Goal: Task Accomplishment & Management: Manage account settings

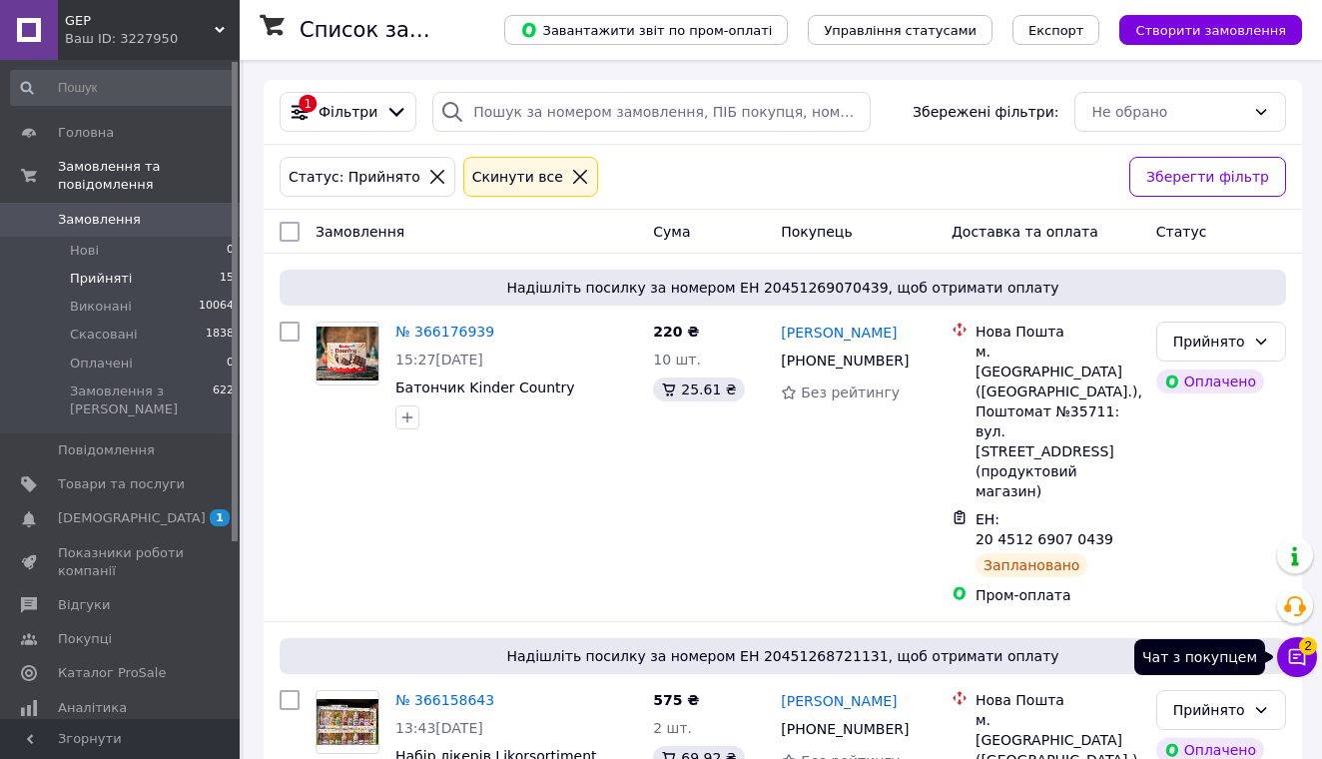
click at [1294, 655] on icon at bounding box center [1297, 657] width 17 height 17
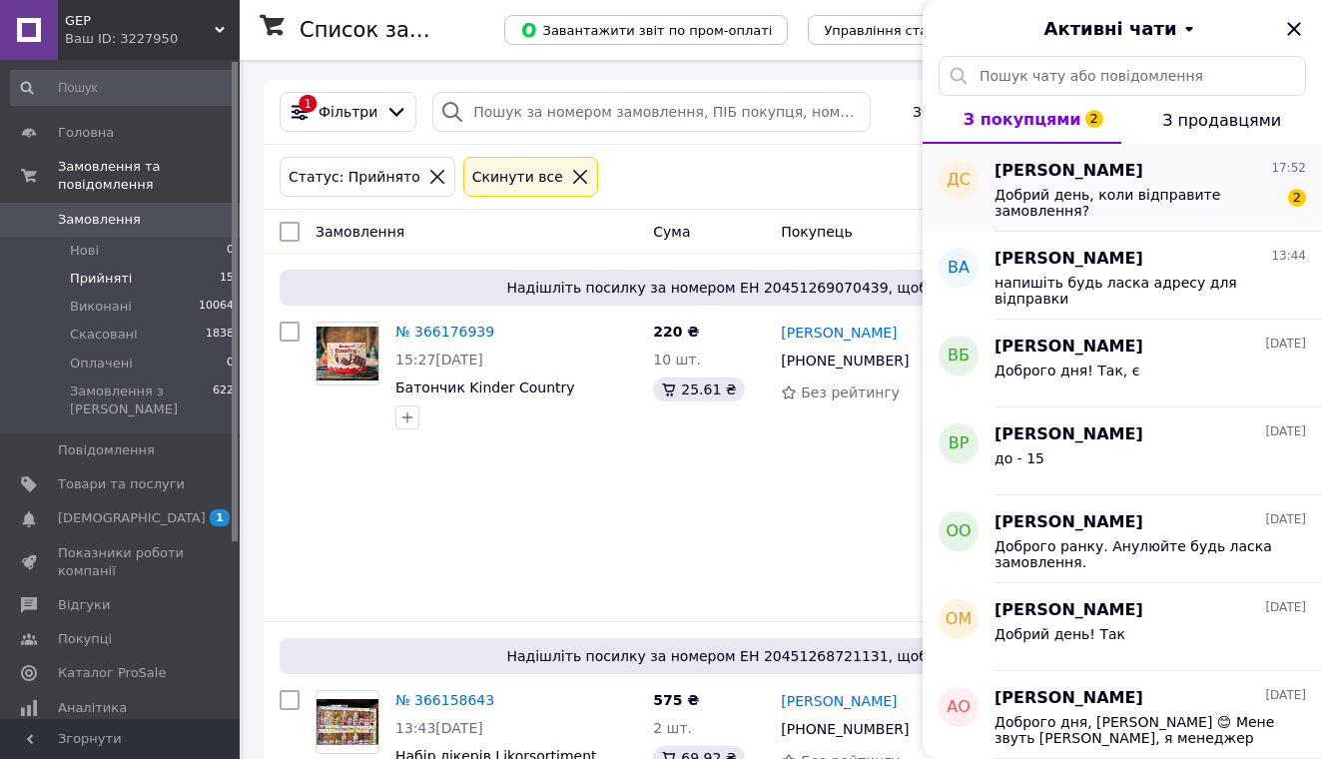
click at [1125, 192] on span "Добрий день, коли відправите замовлення?" at bounding box center [1137, 203] width 284 height 32
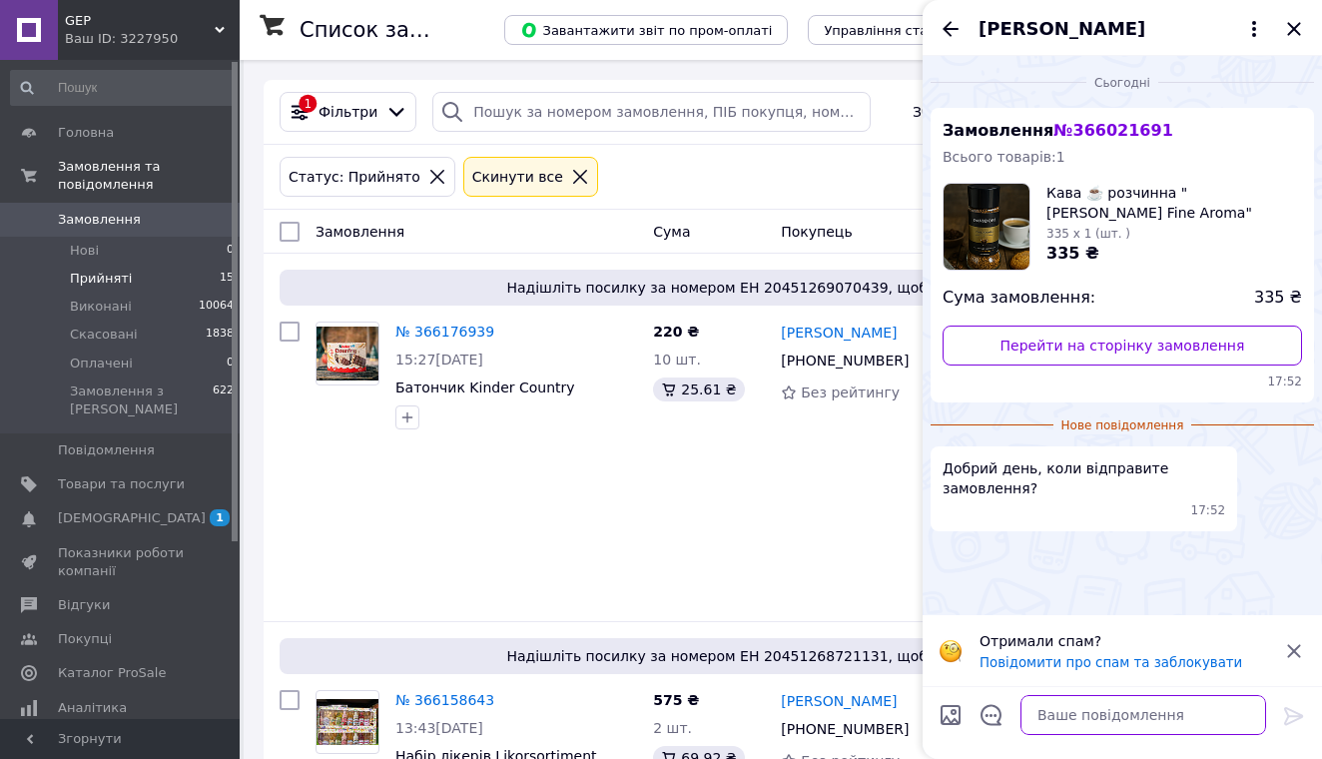
click at [1128, 712] on textarea at bounding box center [1144, 715] width 246 height 40
type textarea "Добрий день! У понеділок"
click at [1287, 714] on icon at bounding box center [1293, 716] width 19 height 18
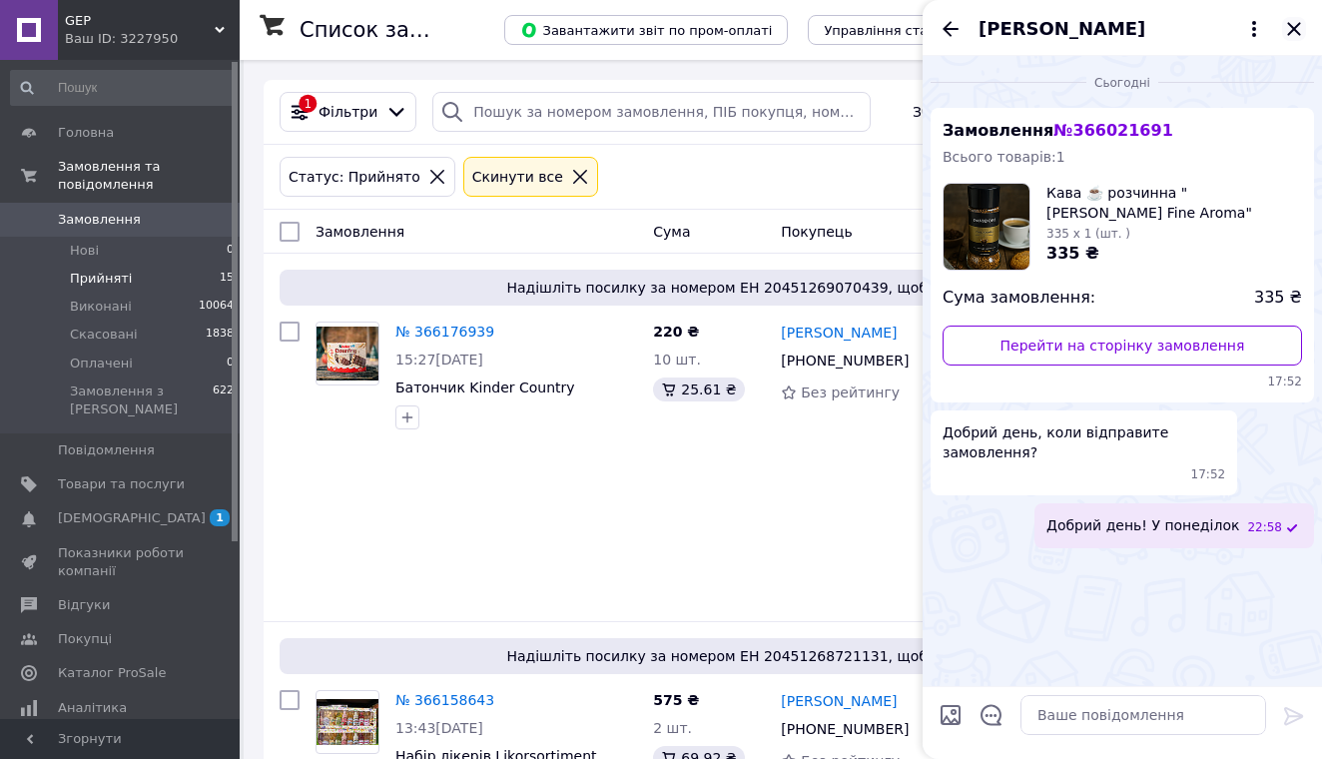
click at [1296, 26] on icon "Закрити" at bounding box center [1293, 28] width 13 height 13
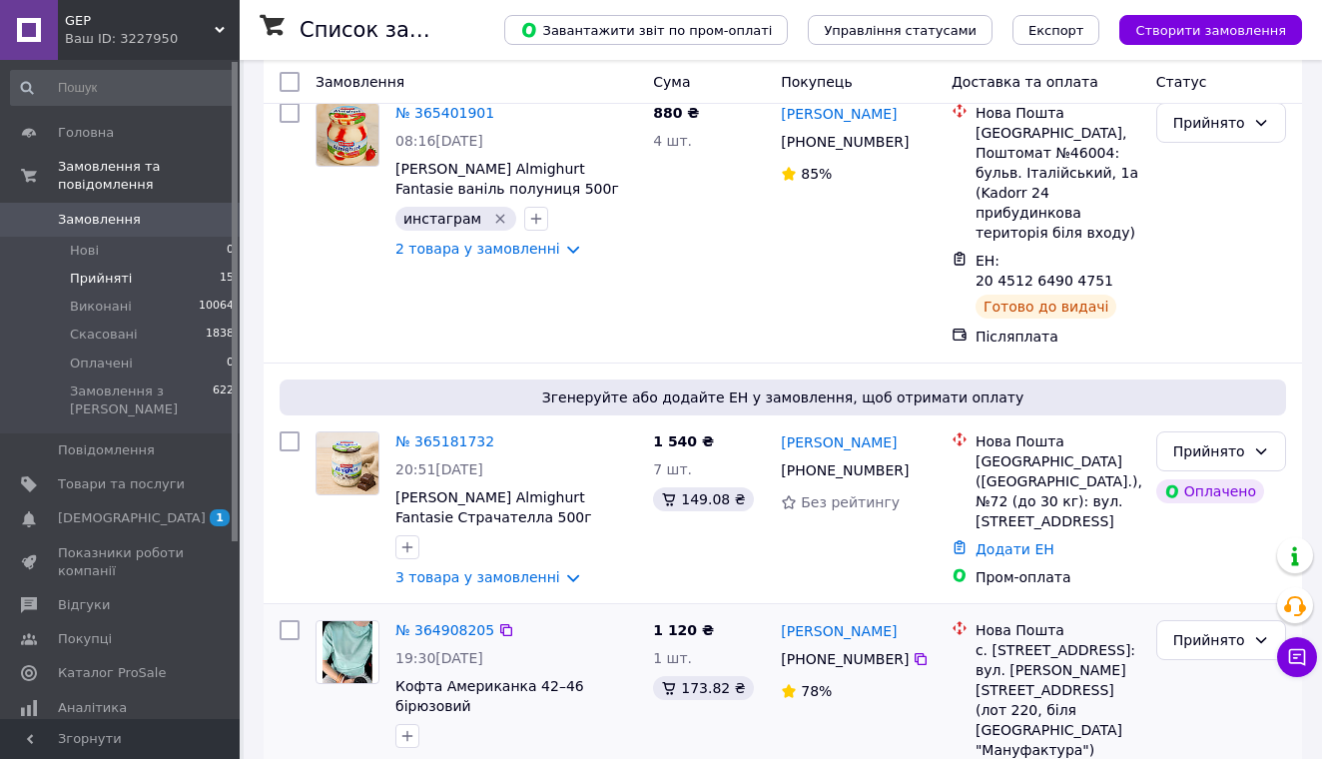
scroll to position [3225, 0]
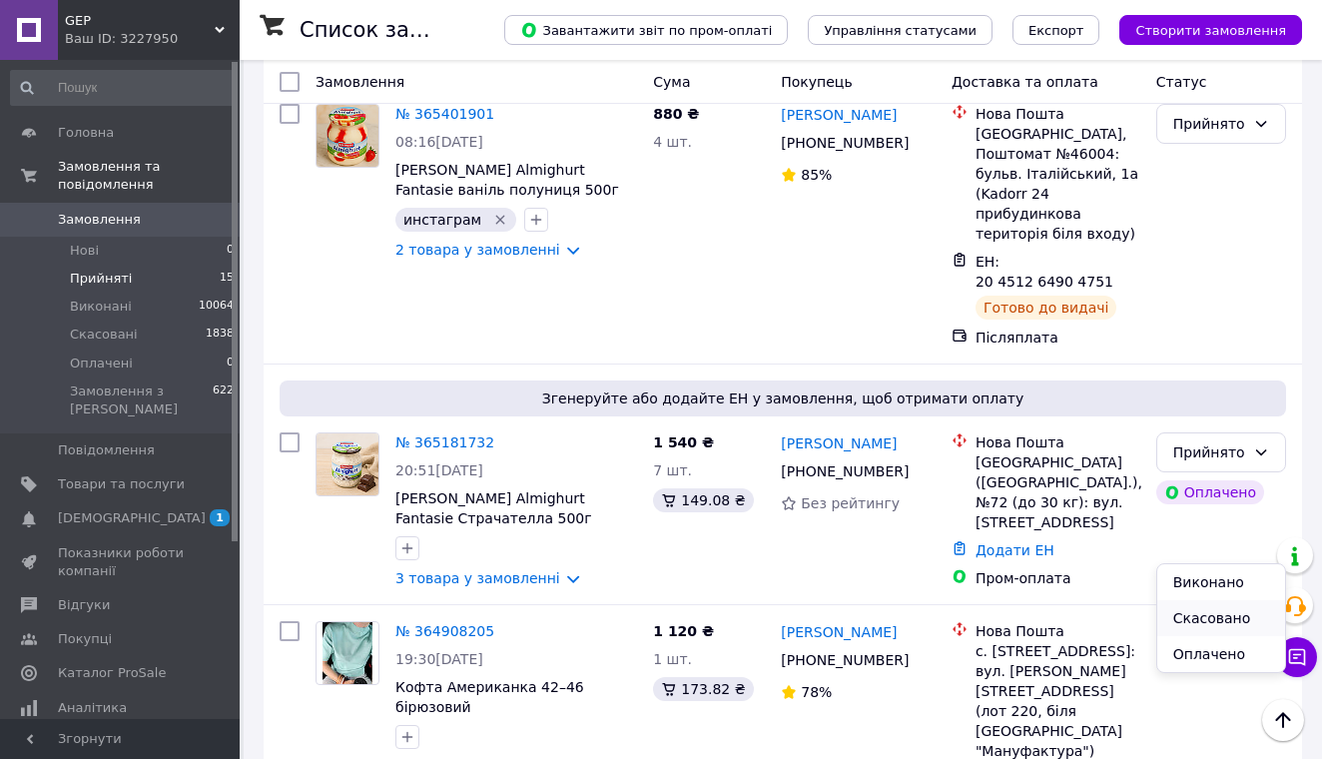
click at [1188, 619] on li "Скасовано" at bounding box center [1222, 618] width 128 height 36
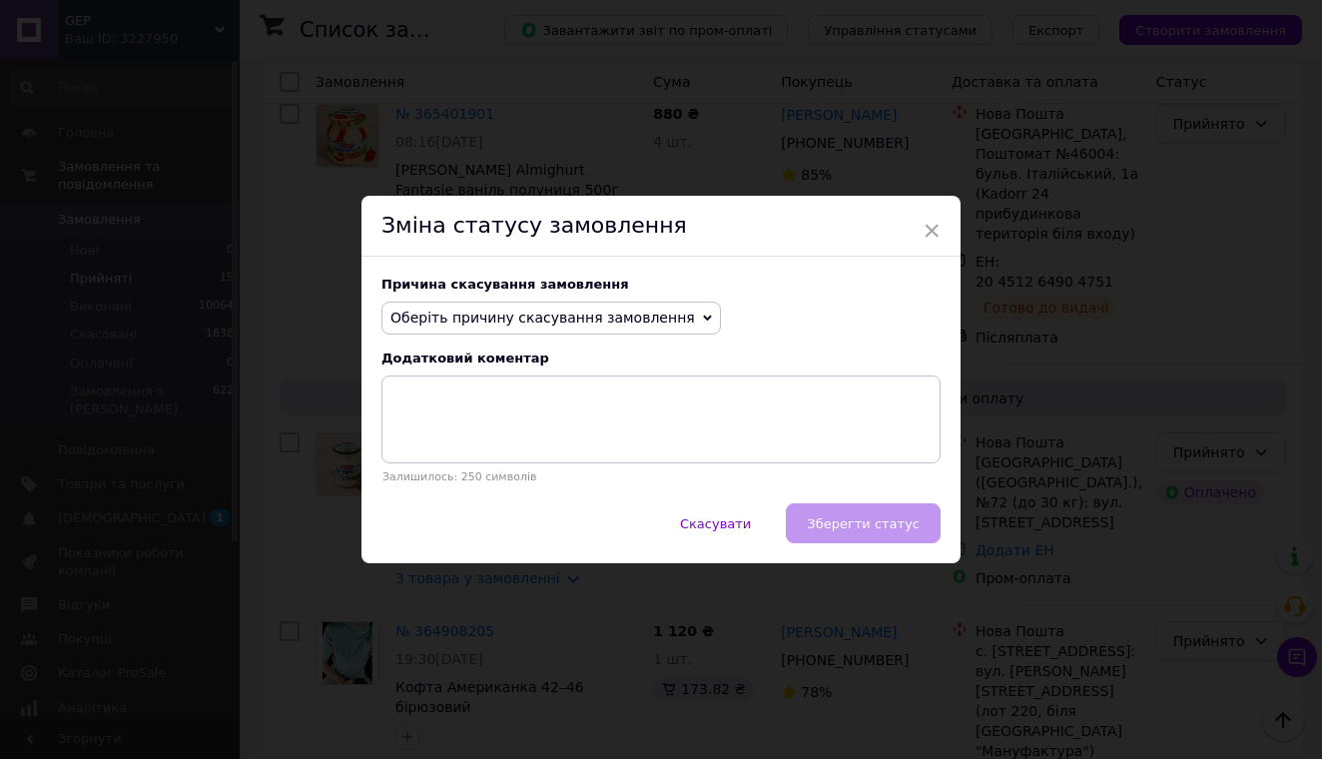
click at [590, 323] on span "Оберіть причину скасування замовлення" at bounding box center [543, 318] width 305 height 16
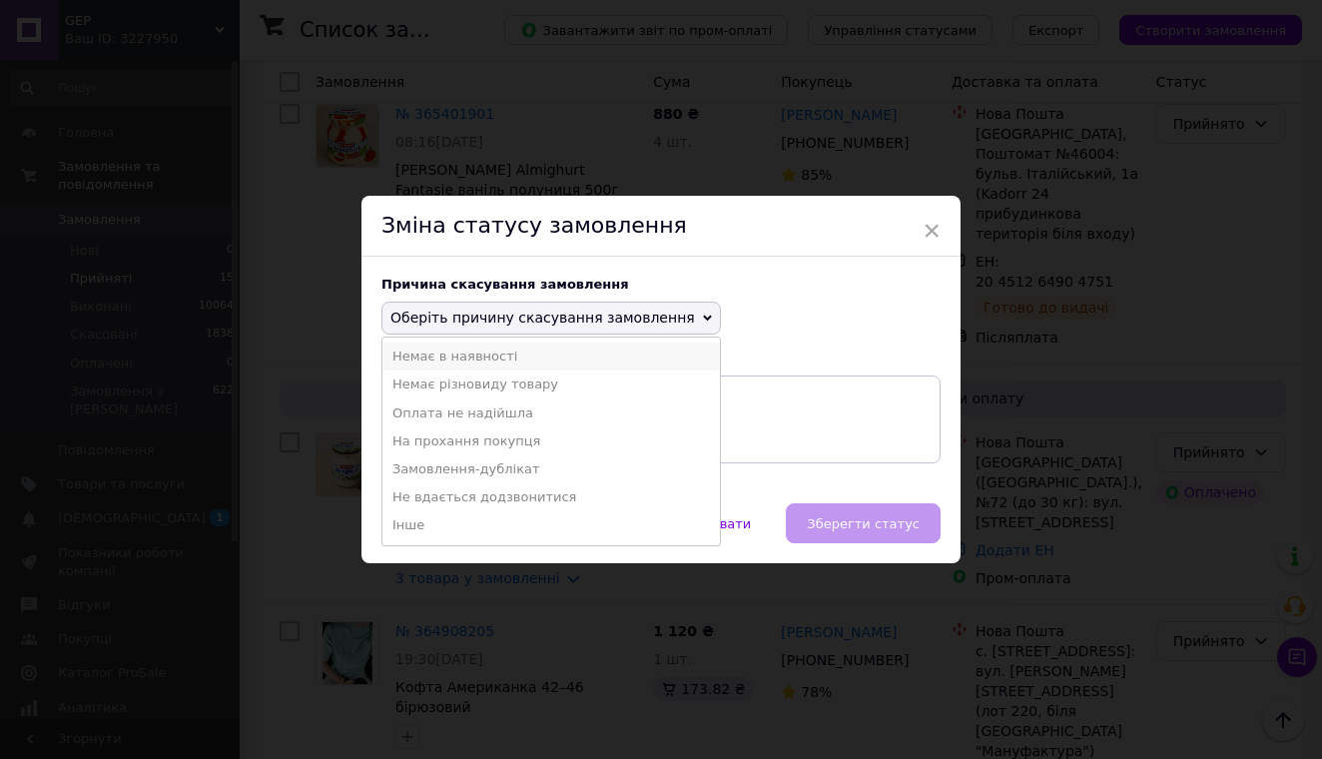
click at [561, 356] on li "Немає в наявності" at bounding box center [552, 357] width 338 height 28
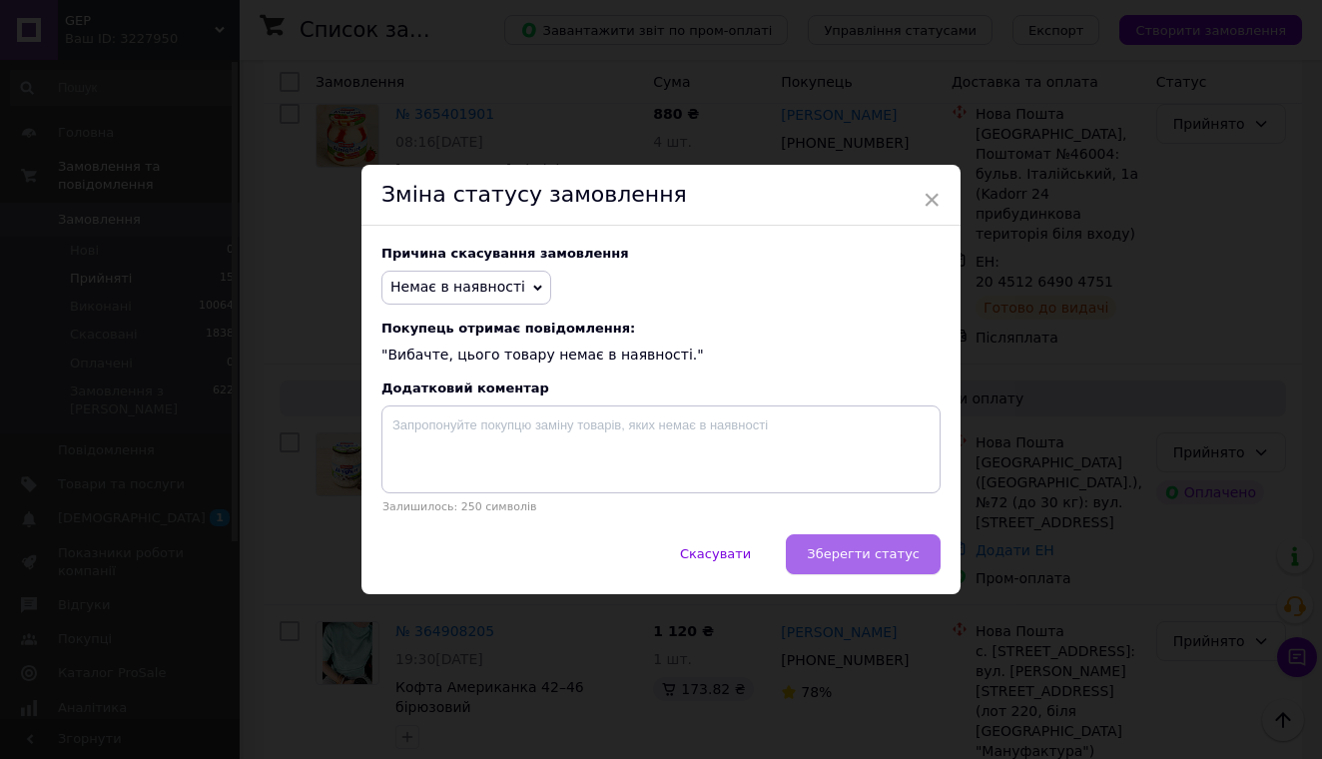
click at [854, 545] on button "Зберегти статус" at bounding box center [863, 554] width 155 height 40
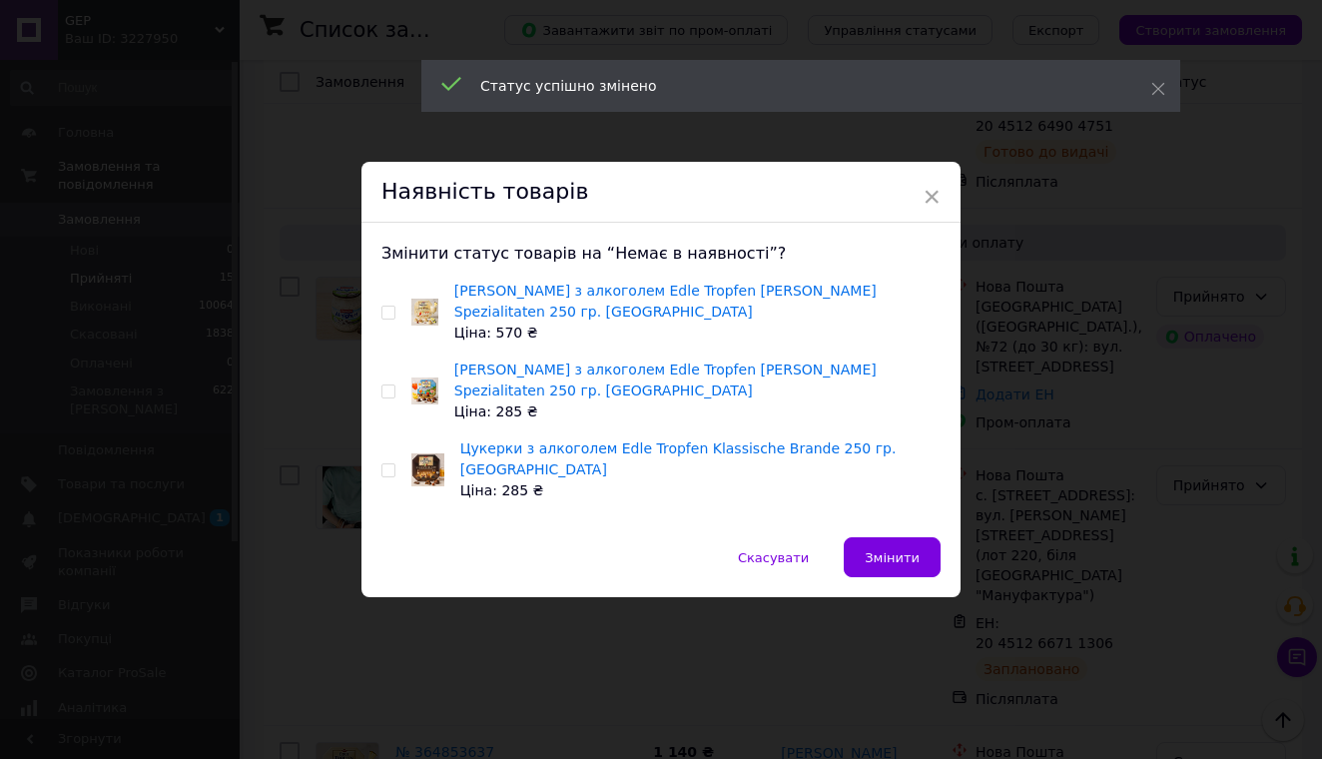
scroll to position [3069, 0]
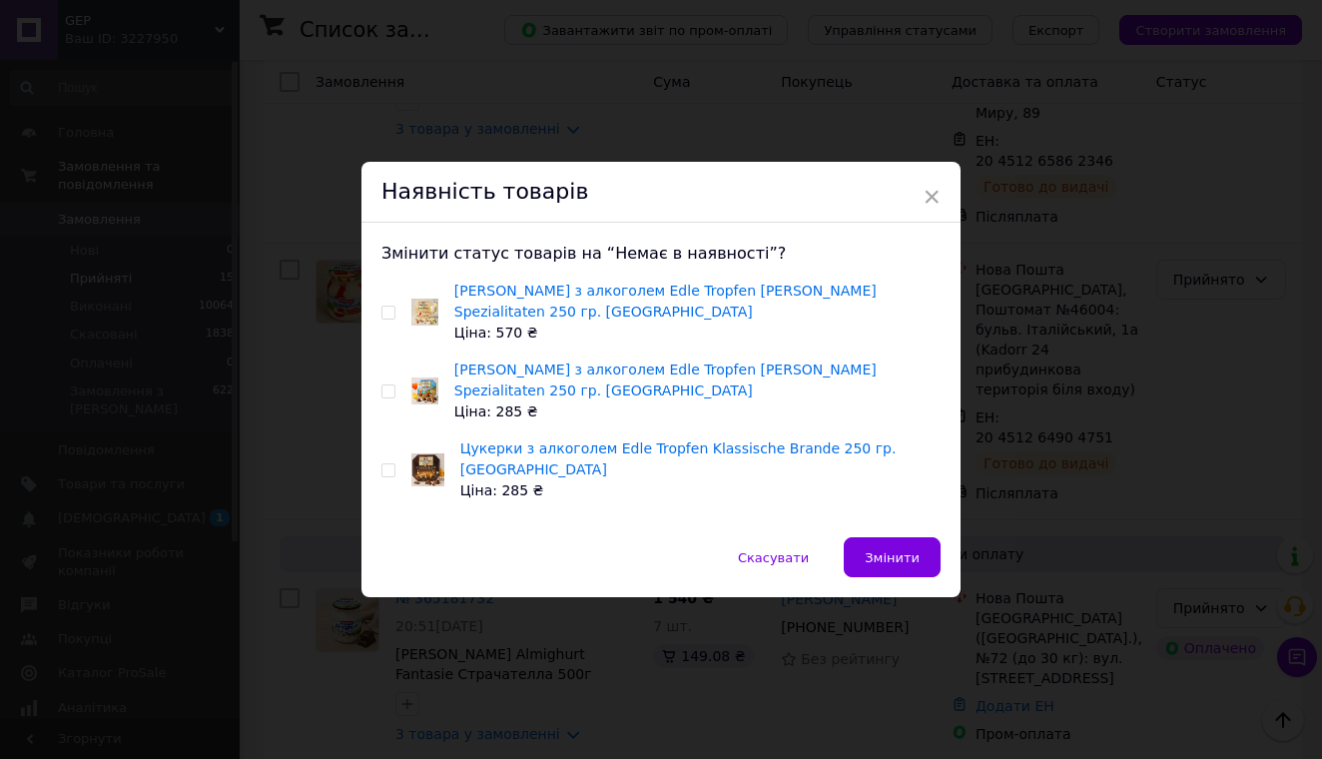
click at [382, 316] on input "checkbox" at bounding box center [388, 313] width 13 height 13
checkbox input "true"
click at [386, 466] on input "checkbox" at bounding box center [388, 470] width 13 height 13
checkbox input "true"
click at [889, 561] on span "Змінити" at bounding box center [892, 557] width 55 height 15
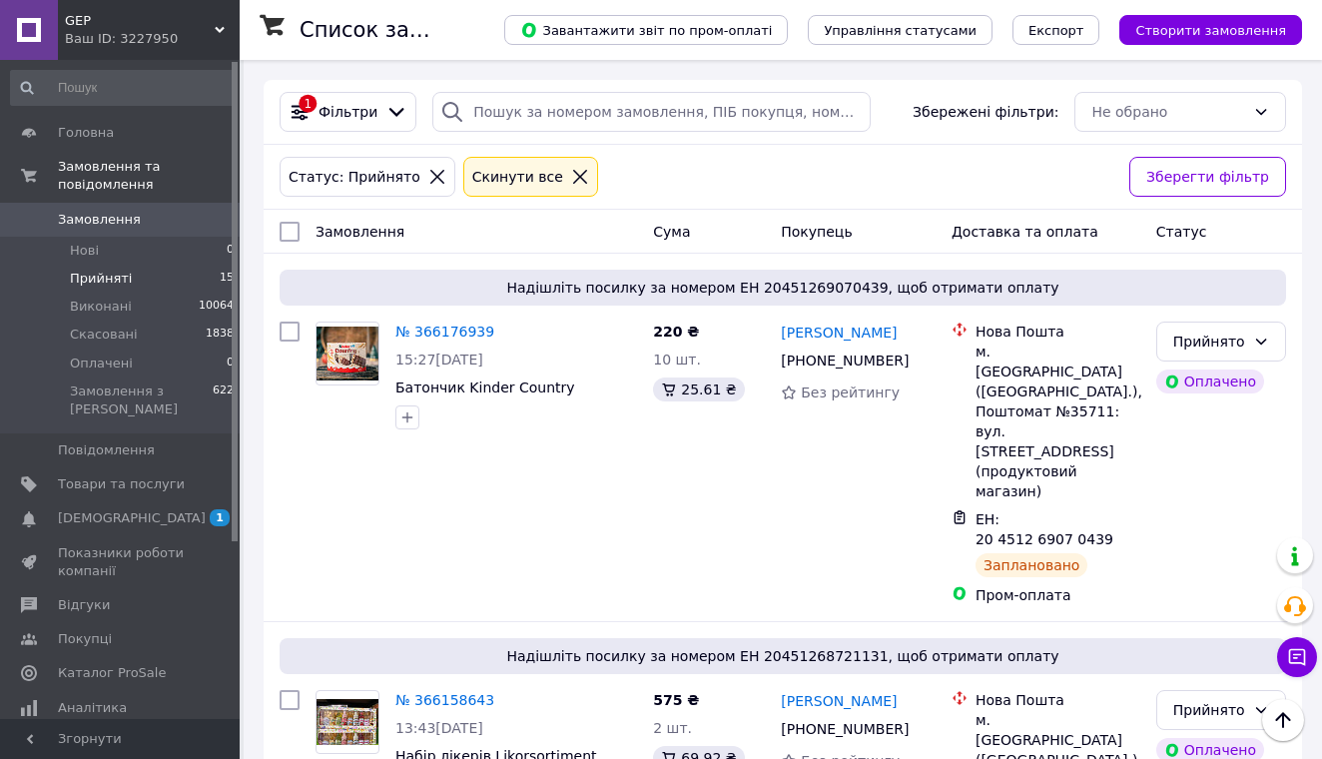
scroll to position [0, 0]
